Goal: Information Seeking & Learning: Learn about a topic

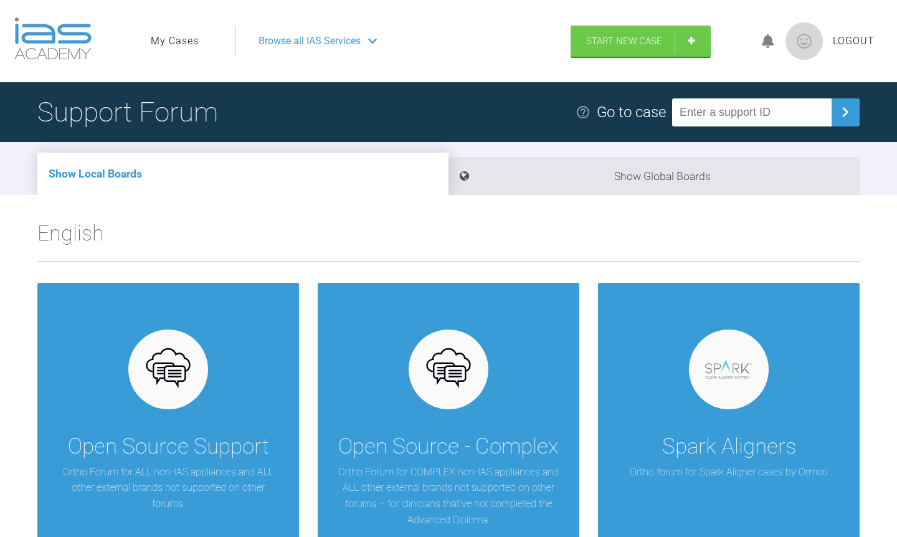
click at [361, 49] on span "Browse all IAS Services" at bounding box center [310, 41] width 102 height 16
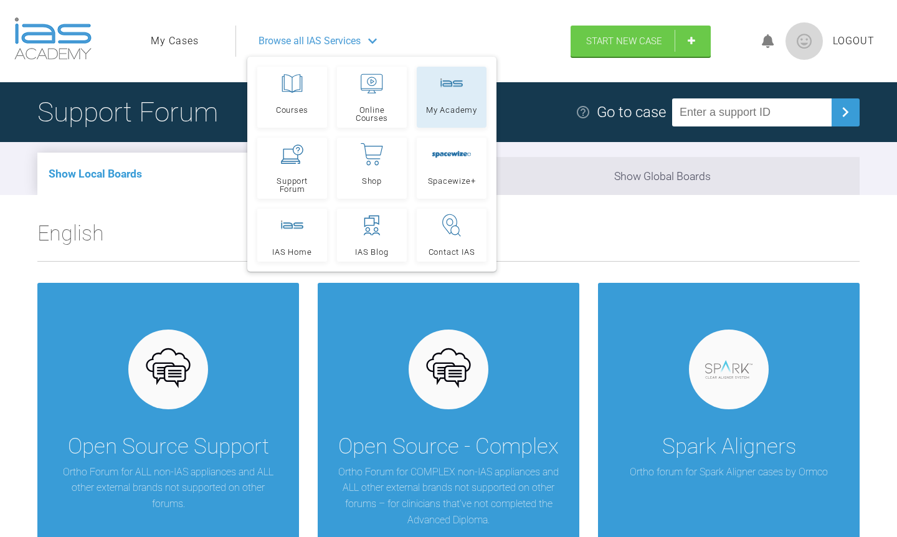
click at [440, 128] on link "My Academy" at bounding box center [452, 97] width 70 height 61
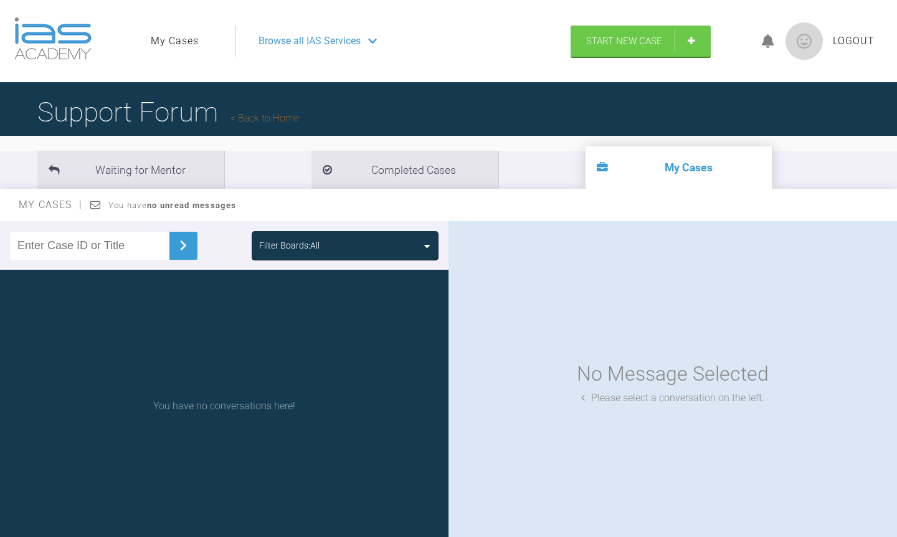
click at [347, 49] on span "Browse all IAS Services" at bounding box center [310, 41] width 102 height 16
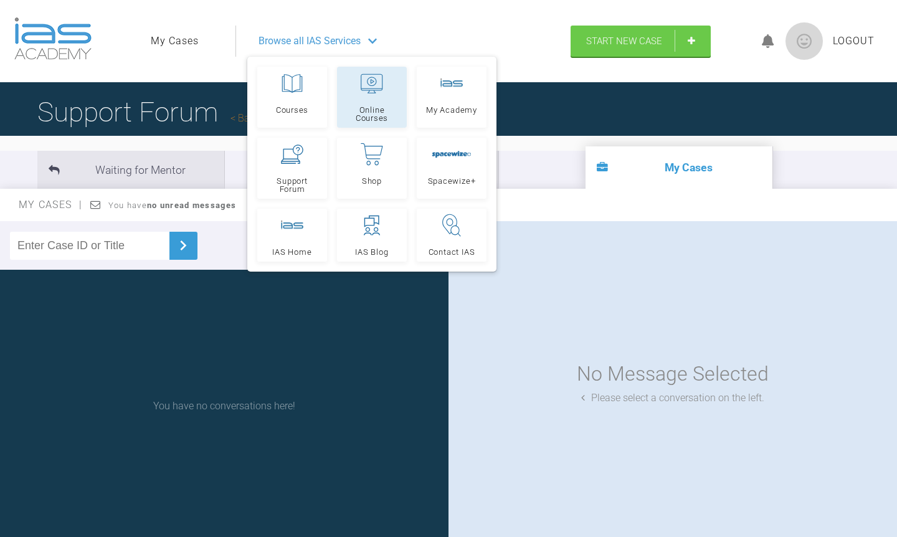
click at [381, 128] on link "Online Courses" at bounding box center [372, 97] width 70 height 61
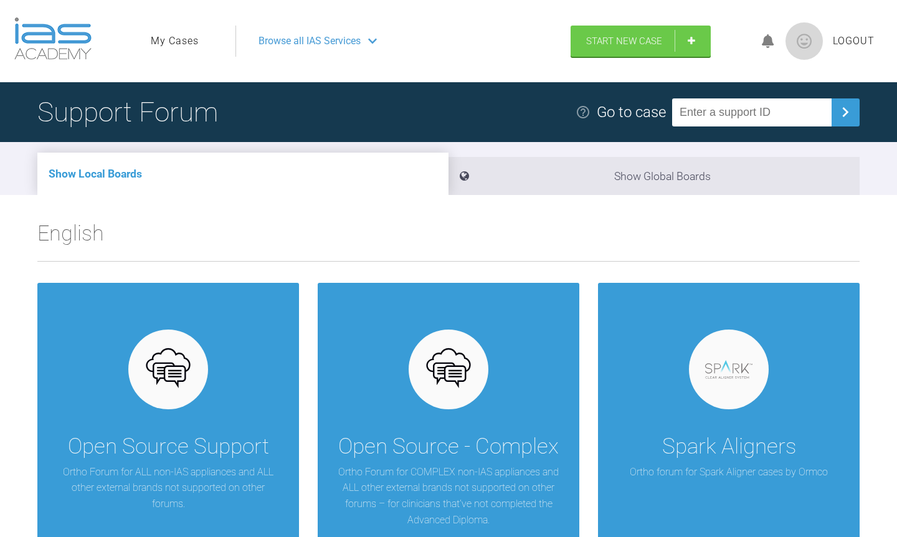
click at [303, 49] on span "Browse all IAS Services" at bounding box center [310, 41] width 102 height 16
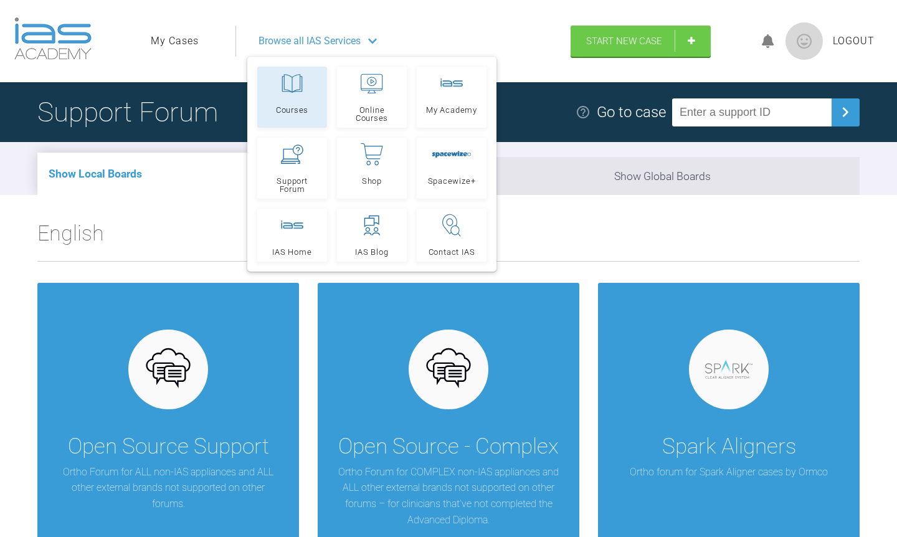
click at [308, 128] on link "Courses" at bounding box center [292, 97] width 70 height 61
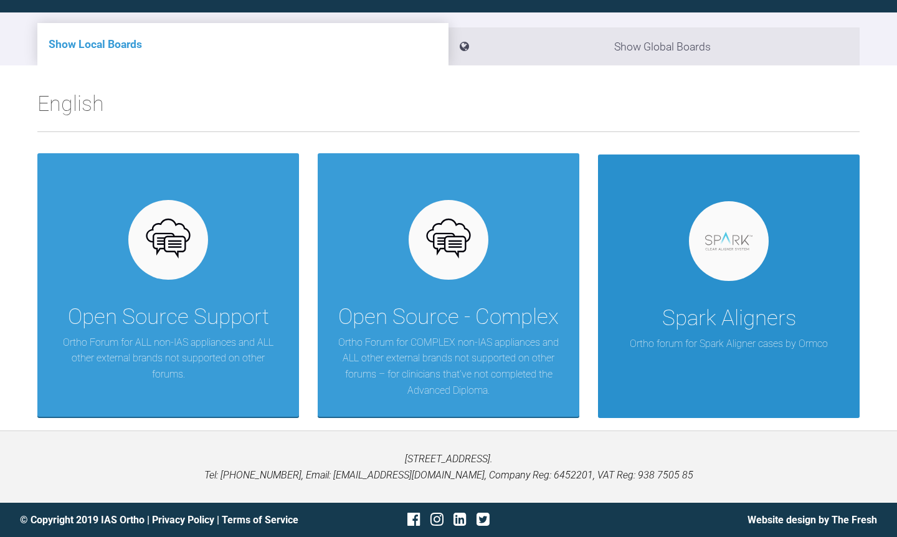
scroll to position [199, 0]
click at [724, 249] on img at bounding box center [729, 241] width 48 height 19
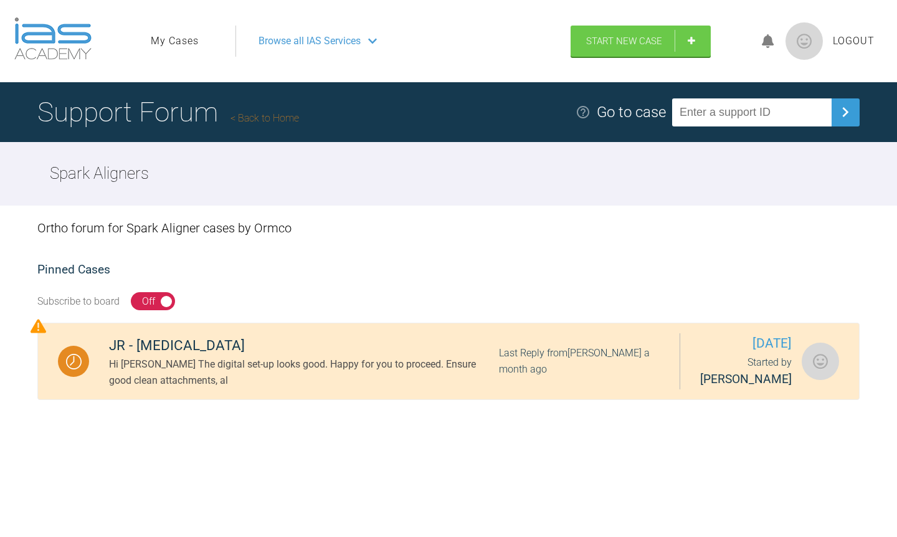
click at [360, 49] on span "Browse all IAS Services" at bounding box center [310, 41] width 102 height 16
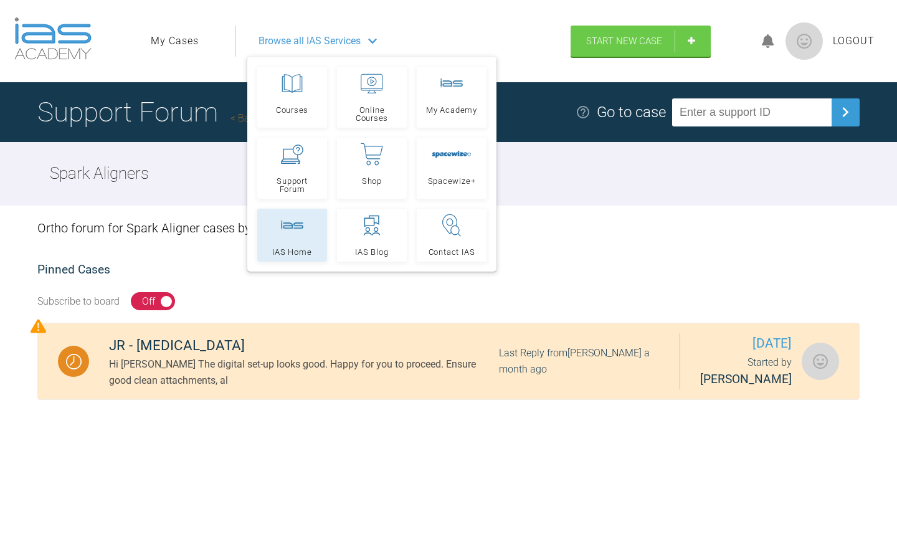
click at [300, 237] on div at bounding box center [292, 225] width 22 height 22
